Goal: Information Seeking & Learning: Learn about a topic

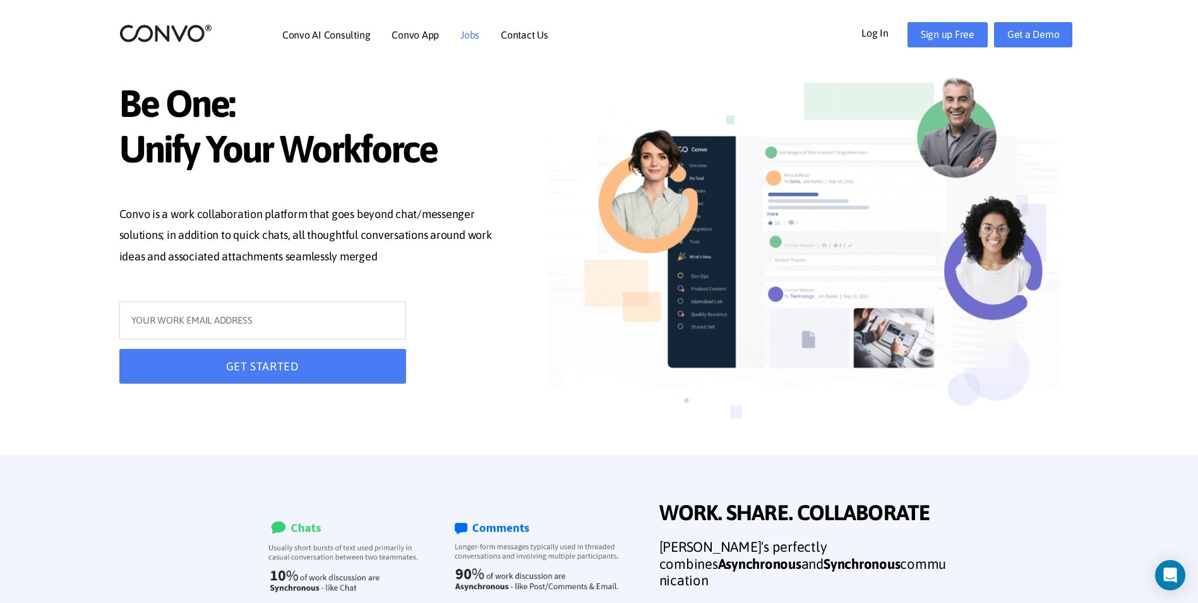
click at [470, 35] on link "Jobs" at bounding box center [470, 35] width 19 height 10
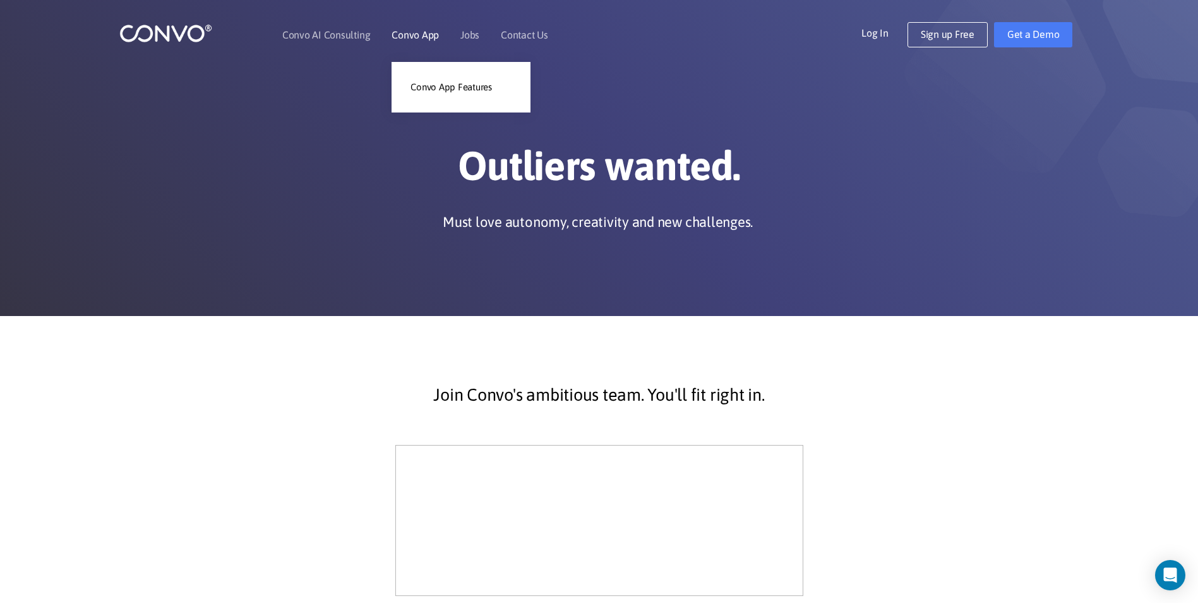
click at [401, 30] on link "Convo App" at bounding box center [415, 35] width 47 height 10
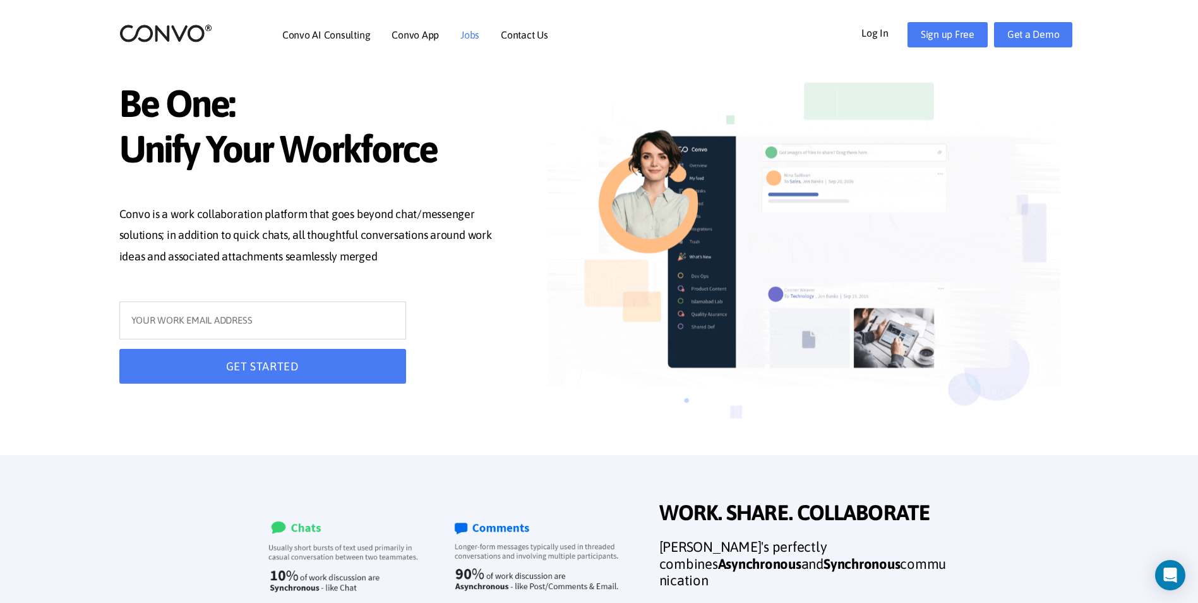
click at [463, 32] on link "Jobs" at bounding box center [470, 35] width 19 height 10
